Goal: Task Accomplishment & Management: Use online tool/utility

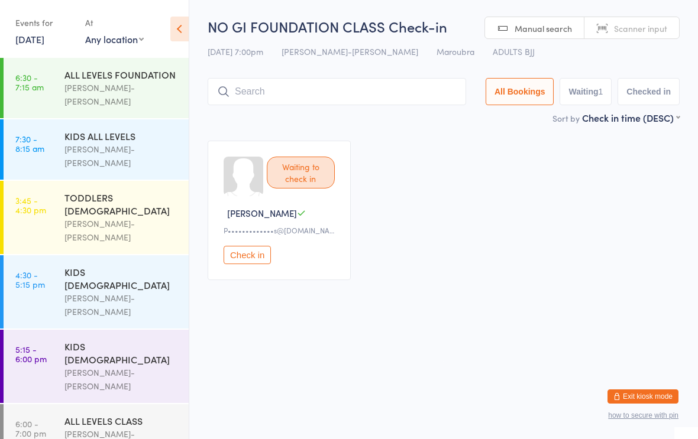
click at [304, 177] on div "Waiting to check in" at bounding box center [301, 173] width 68 height 32
click at [245, 264] on button "Check in" at bounding box center [247, 255] width 47 height 18
click at [32, 38] on link "[DATE]" at bounding box center [29, 39] width 29 height 13
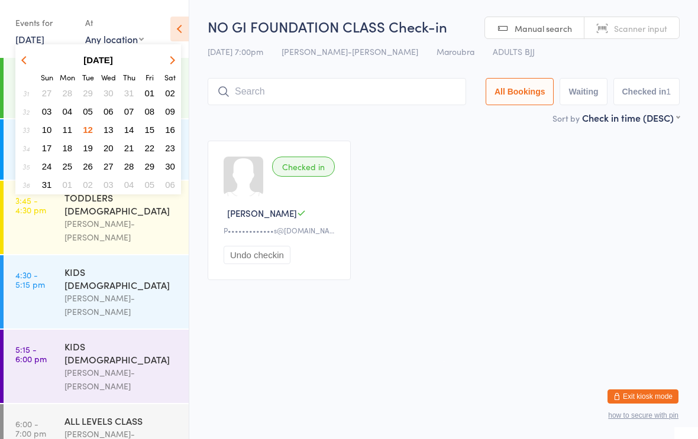
click at [104, 129] on span "13" at bounding box center [109, 130] width 10 height 10
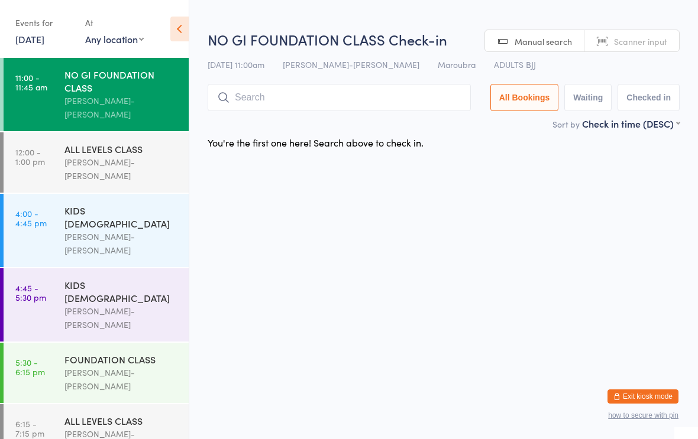
click at [107, 366] on div "[PERSON_NAME]-[PERSON_NAME]" at bounding box center [121, 379] width 114 height 27
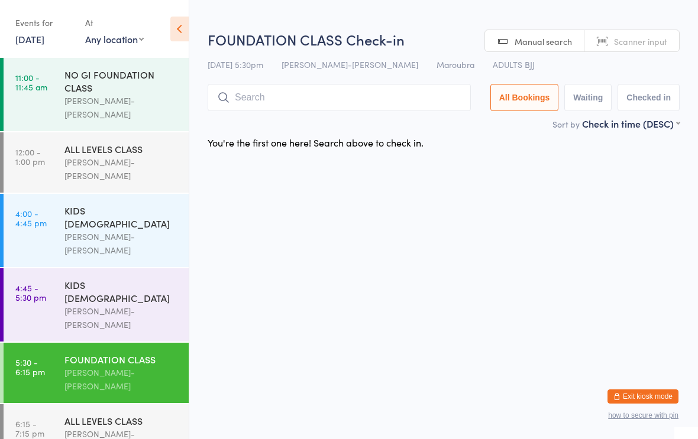
click at [97, 415] on div "ALL LEVELS CLASS" at bounding box center [121, 421] width 114 height 13
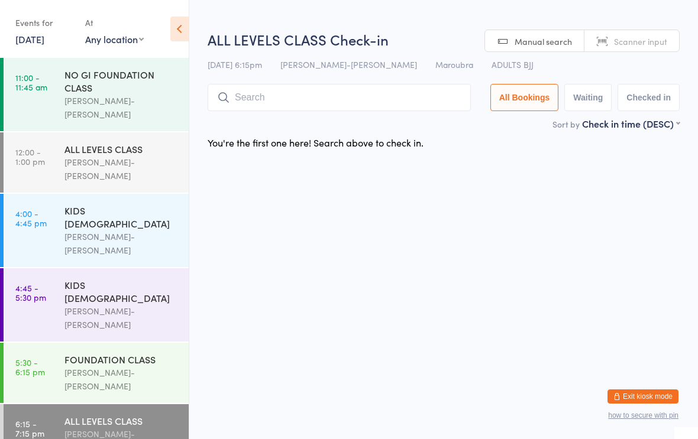
click at [105, 204] on div "KIDS [DEMOGRAPHIC_DATA]" at bounding box center [121, 217] width 114 height 26
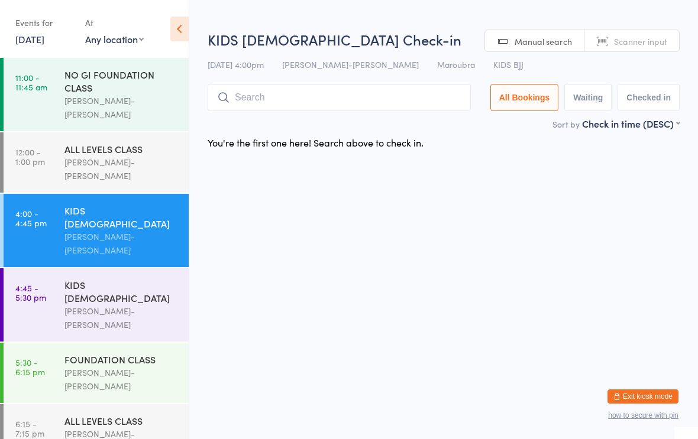
click at [101, 143] on div "ALL LEVELS CLASS" at bounding box center [121, 149] width 114 height 13
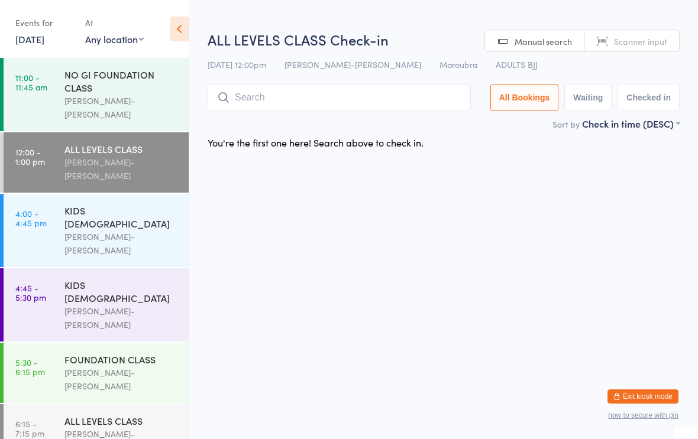
click at [27, 37] on link "[DATE]" at bounding box center [29, 39] width 29 height 13
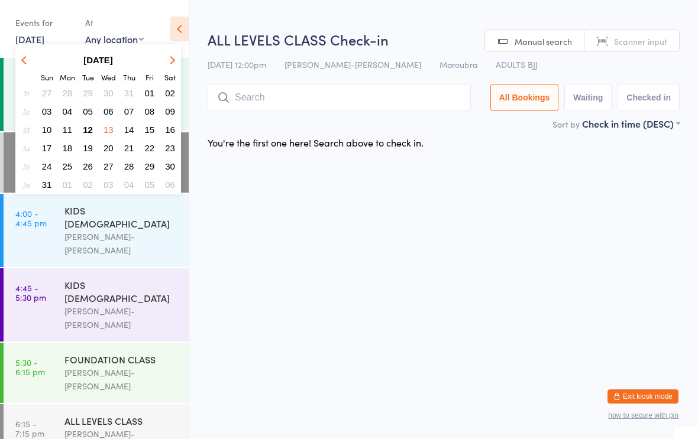
click at [132, 130] on span "14" at bounding box center [129, 130] width 10 height 10
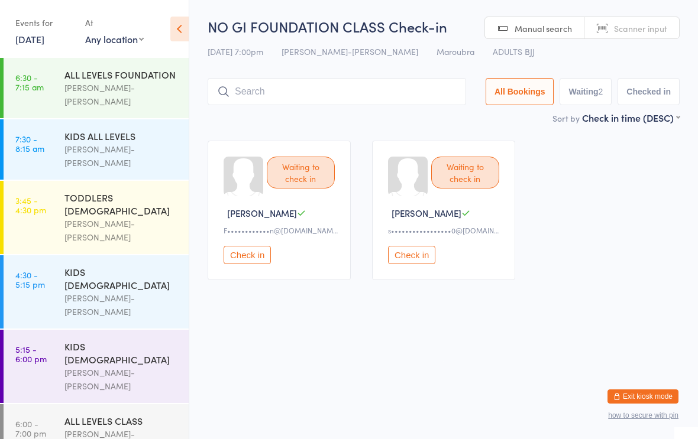
click at [24, 43] on link "[DATE]" at bounding box center [29, 39] width 29 height 13
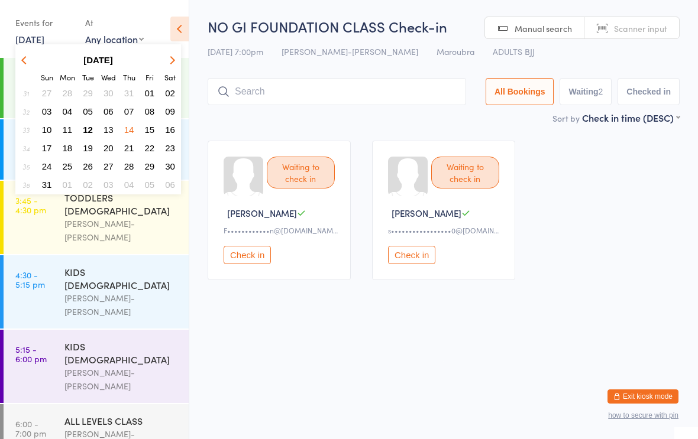
click at [93, 128] on button "12" at bounding box center [88, 130] width 18 height 16
